Goal: Task Accomplishment & Management: Complete application form

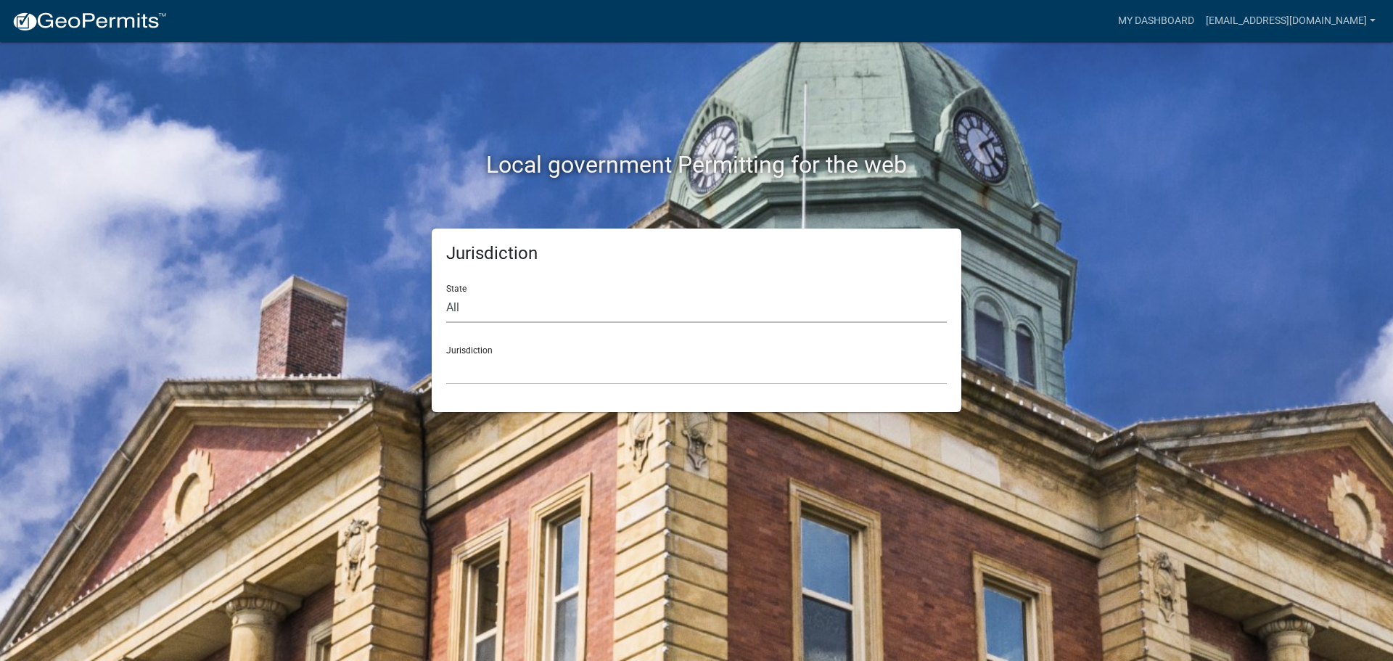
click at [523, 312] on select "All Colorado Georgia Indiana Iowa Kansas Minnesota Ohio South Carolina Wisconsin" at bounding box center [696, 308] width 501 height 30
select select "Indiana"
click at [446, 293] on select "All Colorado Georgia Indiana Iowa Kansas Minnesota Ohio South Carolina Wisconsin" at bounding box center [696, 308] width 501 height 30
click at [499, 373] on select "City of Charlestown, Indiana City of Jeffersonville, Indiana City of Logansport…" at bounding box center [696, 370] width 501 height 30
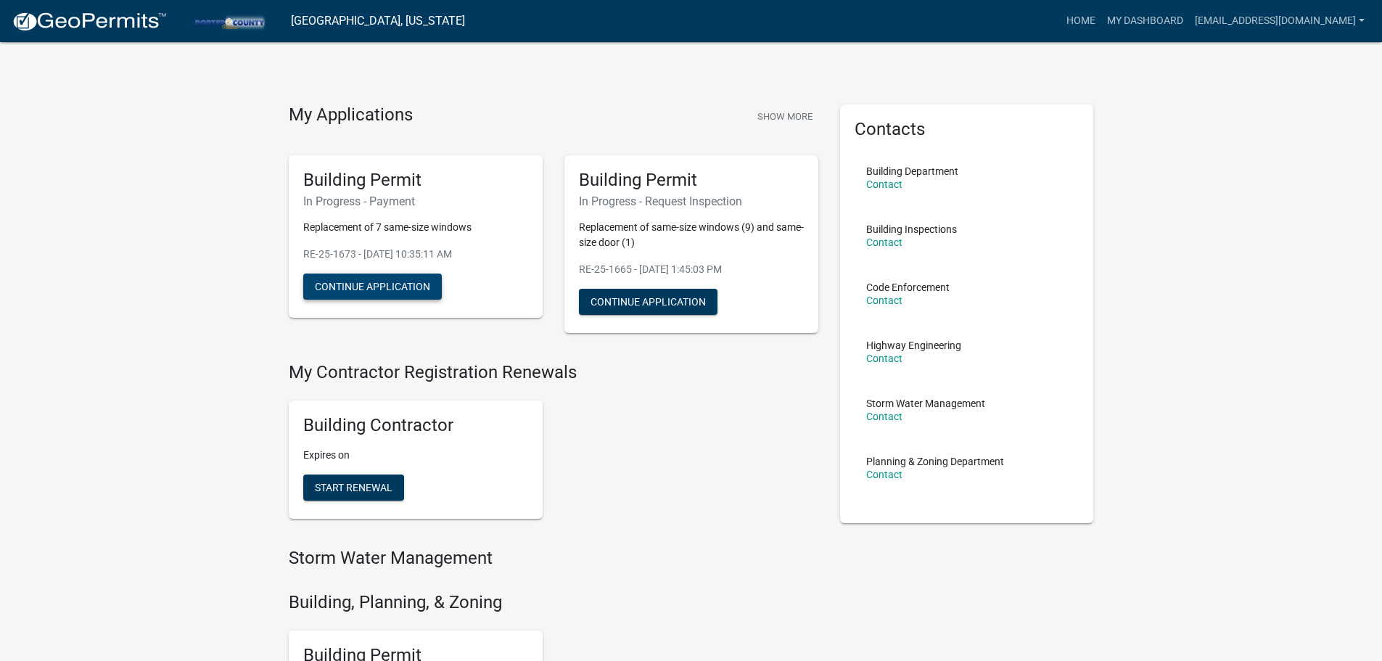
click at [403, 288] on button "Continue Application" at bounding box center [372, 287] width 139 height 26
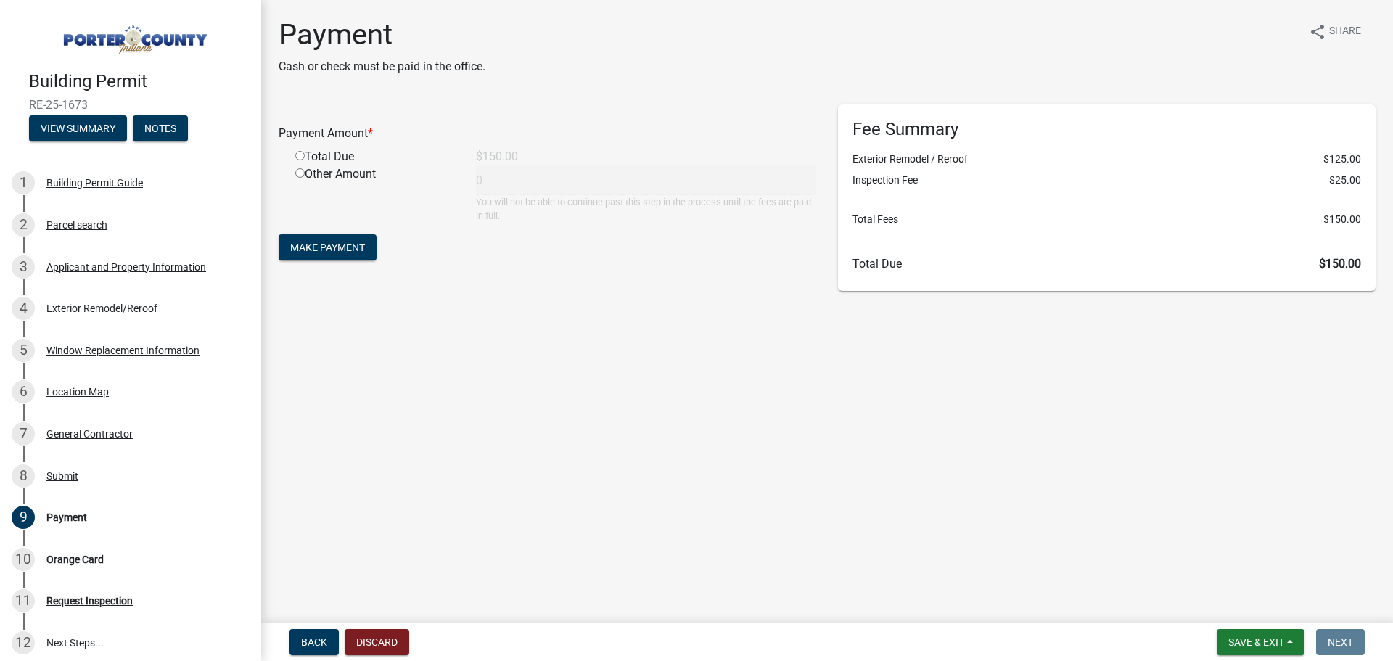
click at [300, 154] on input "radio" at bounding box center [299, 155] width 9 height 9
radio input "true"
type input "150"
click at [331, 250] on span "Make Payment" at bounding box center [327, 248] width 75 height 12
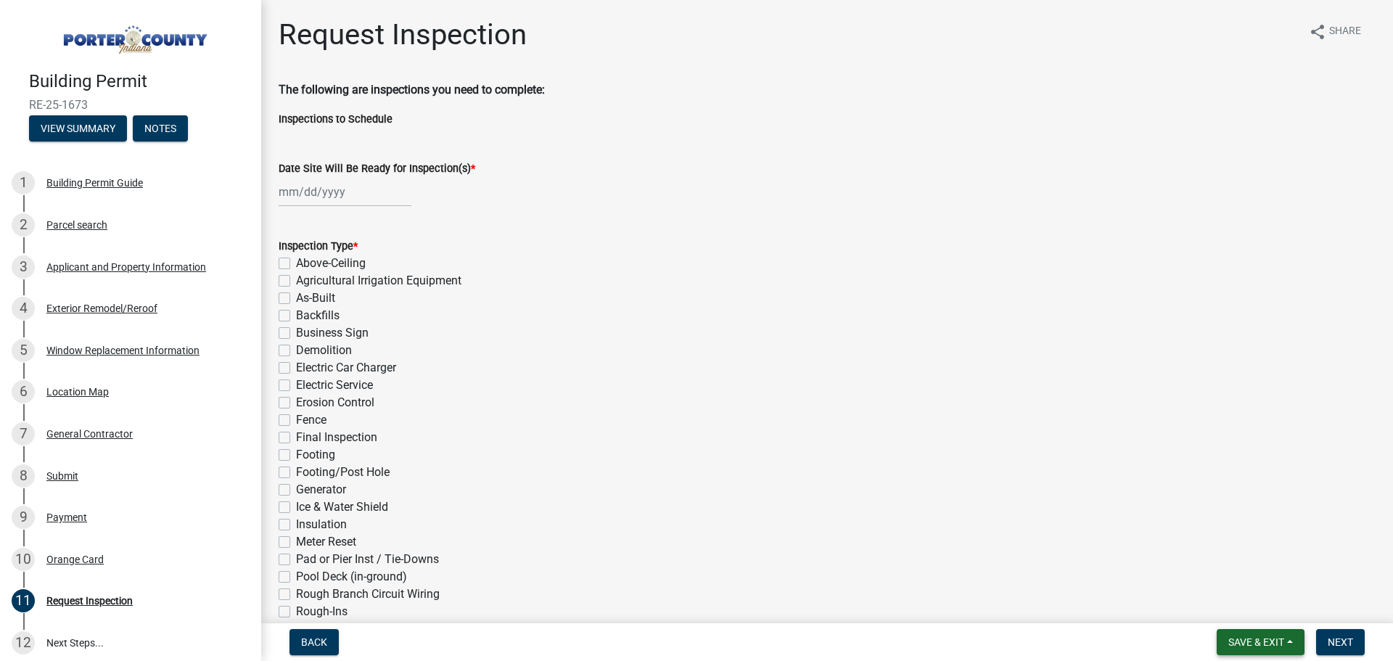
click at [1249, 649] on button "Save & Exit" at bounding box center [1261, 642] width 88 height 26
click at [1238, 603] on button "Save & Exit" at bounding box center [1246, 604] width 116 height 35
